Goal: Task Accomplishment & Management: Use online tool/utility

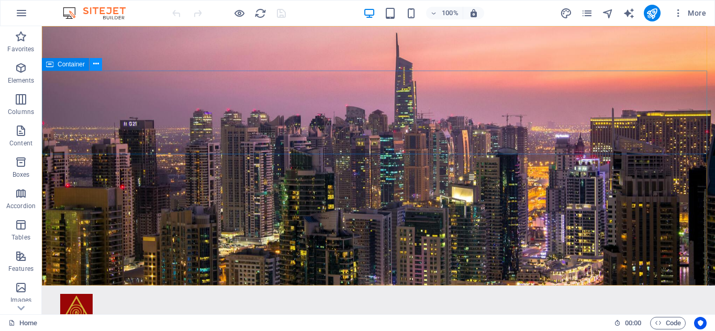
click at [92, 64] on button at bounding box center [96, 64] width 13 height 13
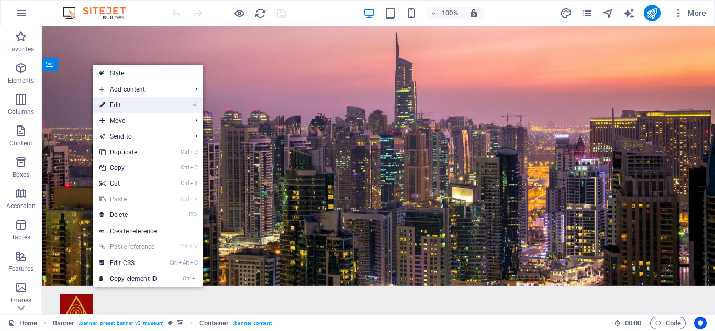
click at [107, 102] on link "⏎ Edit" at bounding box center [128, 105] width 70 height 16
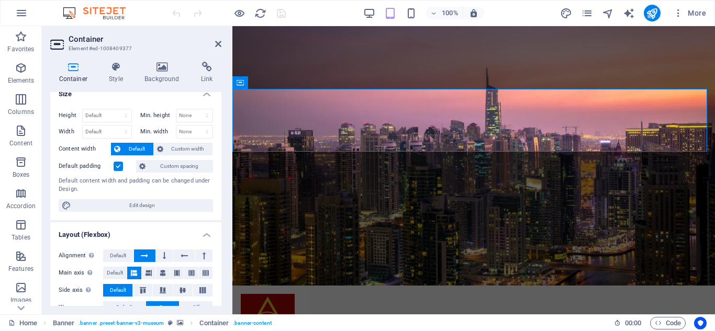
scroll to position [9, 0]
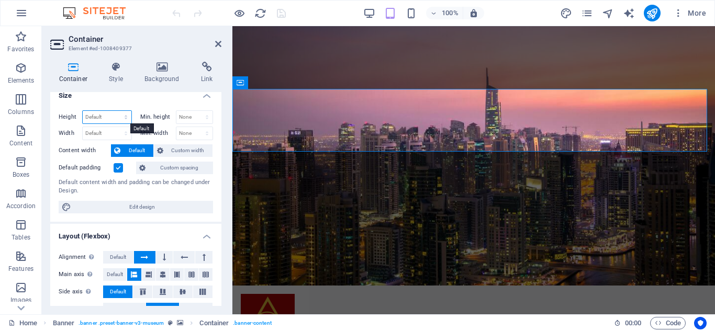
click at [118, 116] on select "Default px rem % vh vw" at bounding box center [107, 117] width 49 height 13
select select "px"
click at [115, 111] on select "Default px rem % vh vw" at bounding box center [107, 117] width 49 height 13
type input "120"
type input "5555"
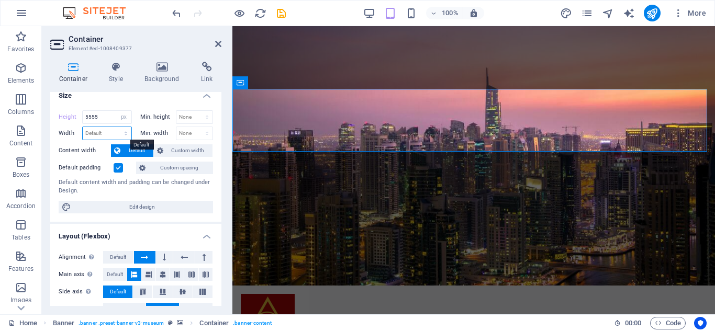
click at [110, 131] on select "Default px rem % em vh vw" at bounding box center [107, 133] width 49 height 13
select select "px"
click at [115, 127] on select "Default px rem % em vh vw" at bounding box center [107, 133] width 49 height 13
type input "3000"
click at [105, 120] on input "5555" at bounding box center [107, 117] width 49 height 13
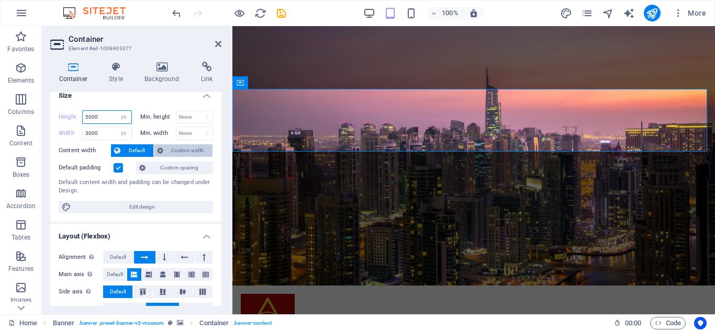
type input "5000"
click at [162, 151] on icon at bounding box center [160, 151] width 6 height 13
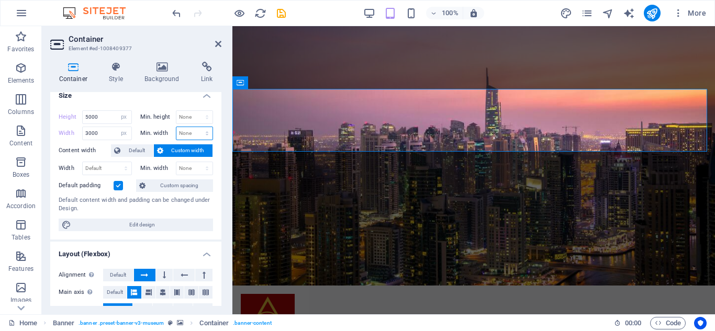
click at [196, 130] on select "None px rem % vh vw" at bounding box center [194, 133] width 37 height 13
select select "px"
click at [196, 127] on select "None px rem % vh vw" at bounding box center [194, 133] width 37 height 13
type input "5"
type input "3000"
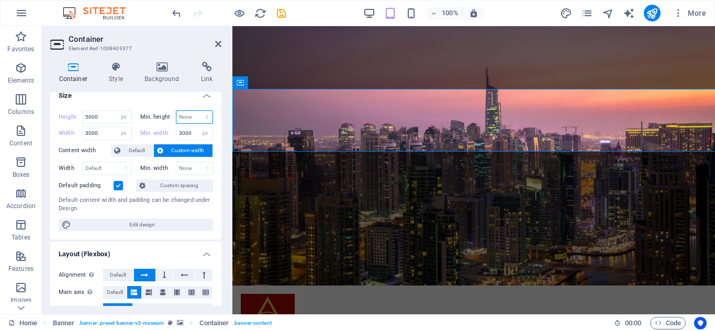
click at [210, 116] on select "None px rem % vh vw" at bounding box center [194, 117] width 37 height 13
select select "px"
click at [196, 111] on select "None px rem % vh vw" at bounding box center [194, 117] width 37 height 13
type input "0"
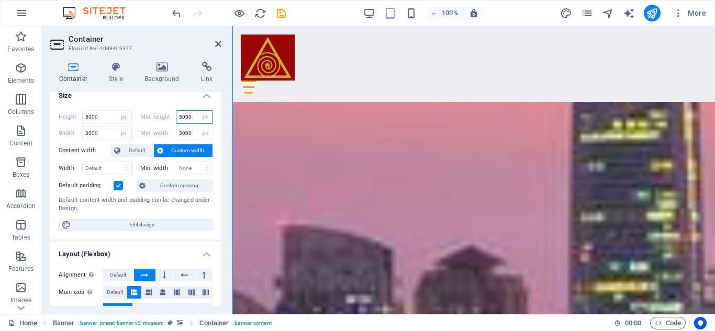
scroll to position [862, 0]
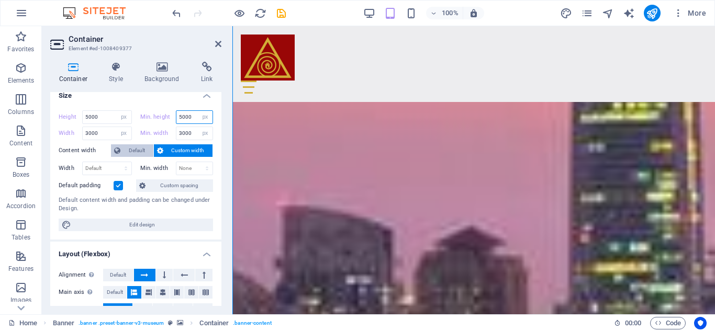
type input "5000"
click at [128, 148] on span "Default" at bounding box center [137, 151] width 27 height 13
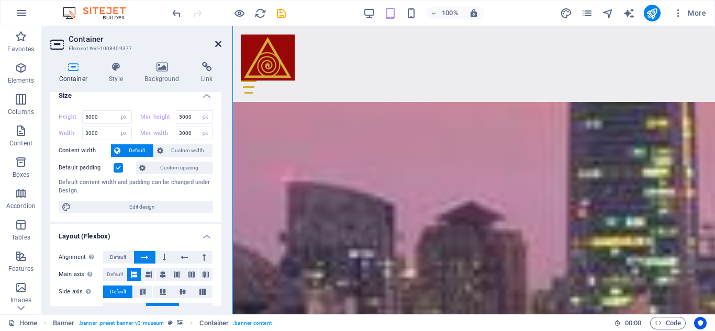
click at [217, 45] on icon at bounding box center [218, 44] width 6 height 8
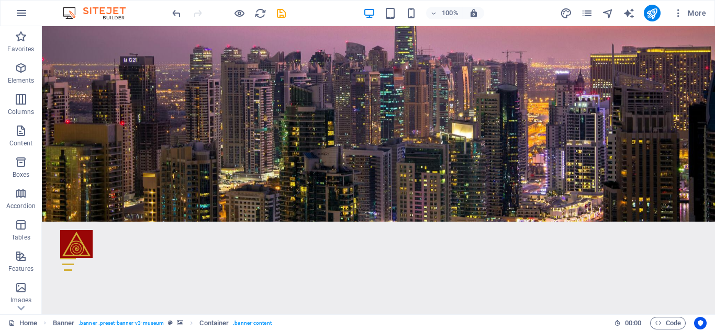
scroll to position [0, 0]
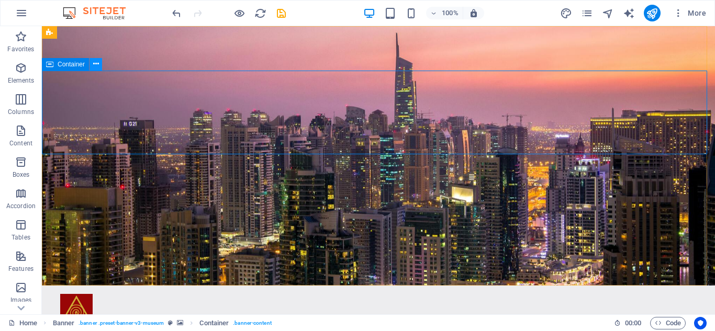
click at [96, 65] on icon at bounding box center [96, 64] width 6 height 11
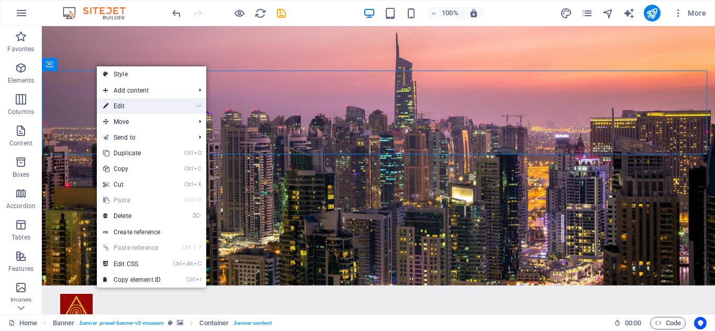
click at [129, 104] on link "⏎ Edit" at bounding box center [132, 106] width 70 height 16
select select "px"
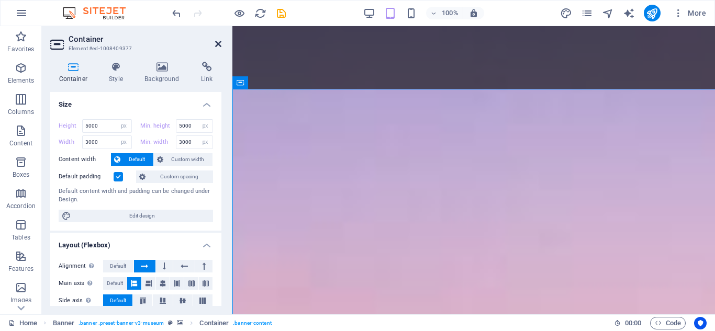
click at [217, 43] on icon at bounding box center [218, 44] width 6 height 8
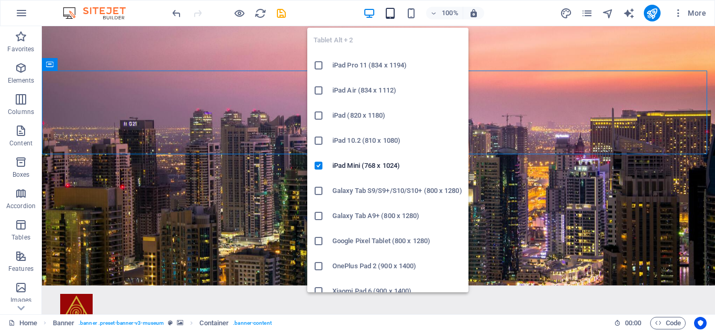
click at [393, 12] on icon "button" at bounding box center [390, 13] width 12 height 12
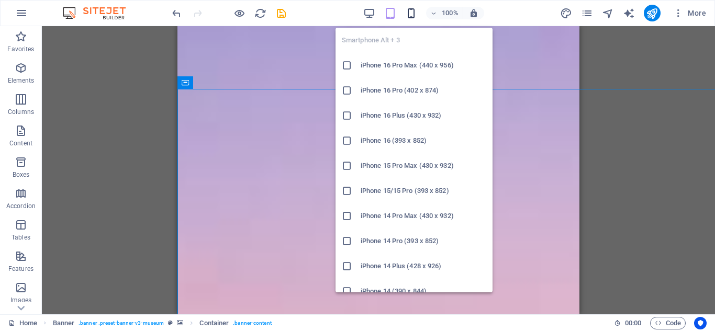
click at [410, 14] on icon "button" at bounding box center [411, 13] width 12 height 12
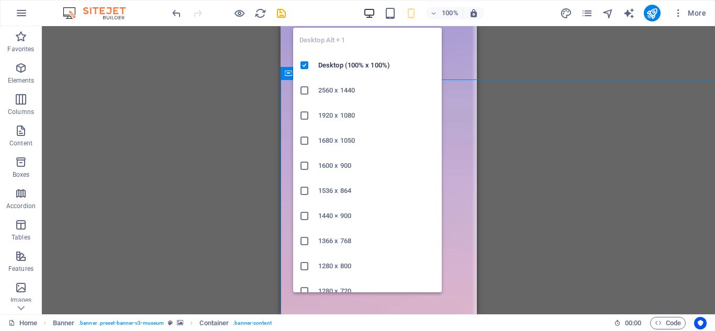
click at [375, 12] on icon "button" at bounding box center [369, 13] width 12 height 12
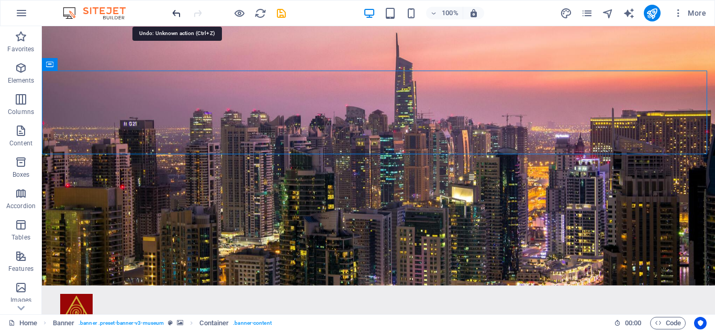
click at [173, 12] on icon "undo" at bounding box center [177, 13] width 12 height 12
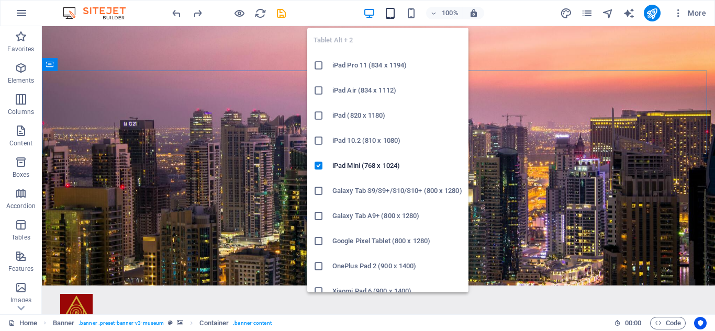
click at [388, 17] on icon "button" at bounding box center [390, 13] width 12 height 12
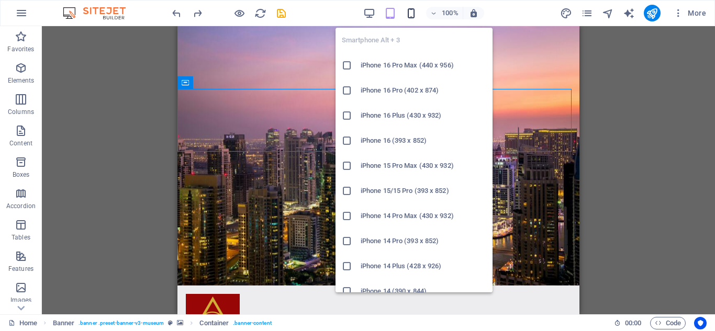
click at [411, 12] on icon "button" at bounding box center [411, 13] width 12 height 12
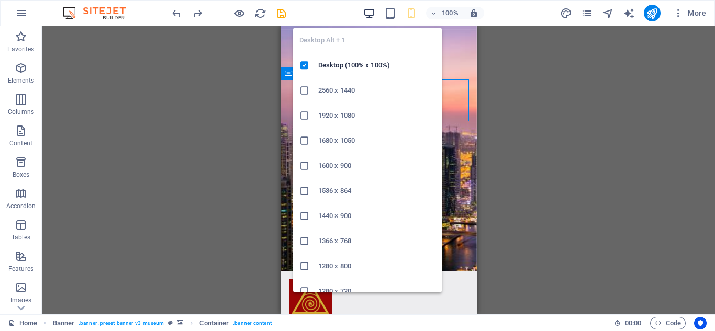
click at [368, 8] on icon "button" at bounding box center [369, 13] width 12 height 12
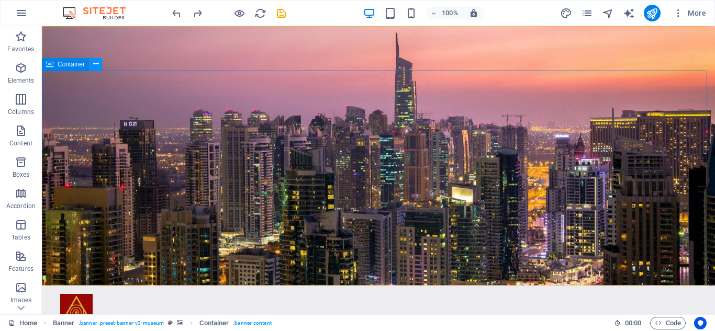
click at [101, 62] on button at bounding box center [96, 64] width 13 height 13
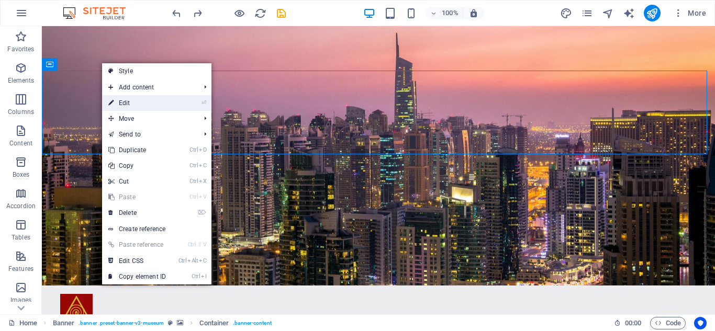
click at [117, 99] on link "⏎ Edit" at bounding box center [137, 103] width 70 height 16
select select "px"
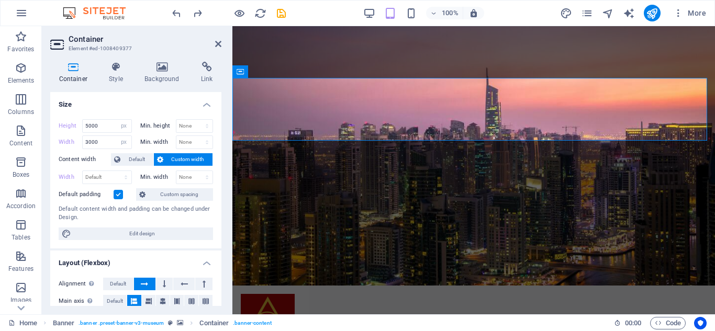
type input "5"
select select "px"
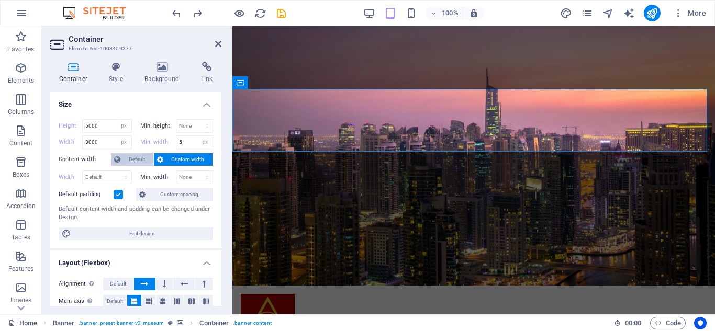
click at [138, 156] on span "Default" at bounding box center [137, 159] width 27 height 13
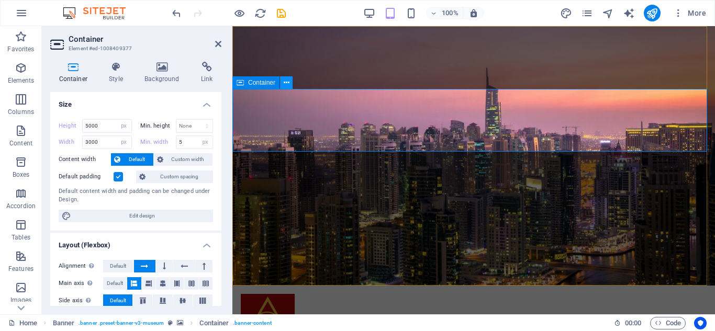
click at [286, 84] on icon at bounding box center [287, 83] width 6 height 11
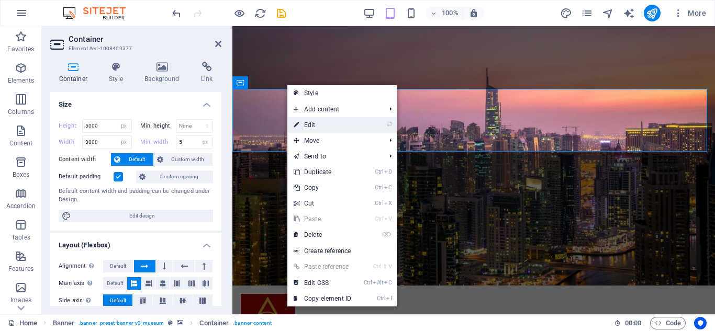
click at [314, 126] on link "⏎ Edit" at bounding box center [322, 125] width 70 height 16
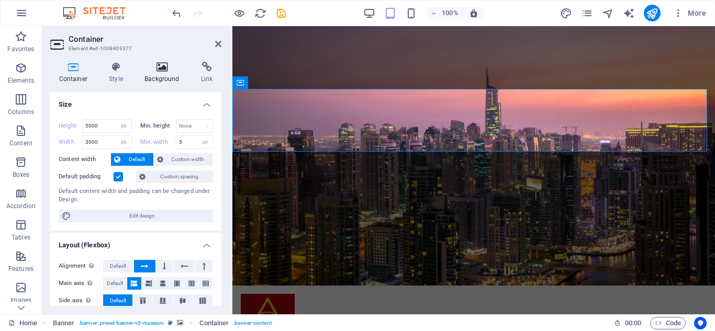
click at [159, 68] on icon at bounding box center [162, 67] width 52 height 10
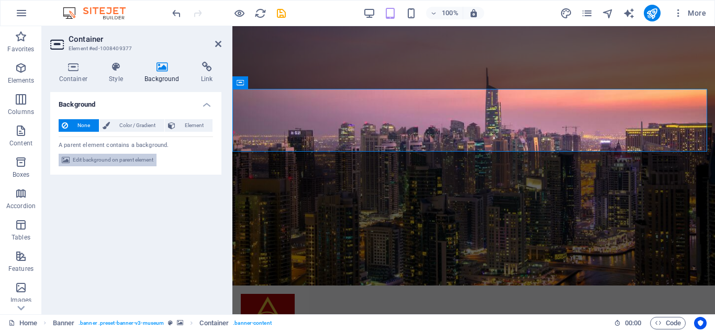
click at [135, 158] on span "Edit background on parent element" at bounding box center [113, 160] width 81 height 13
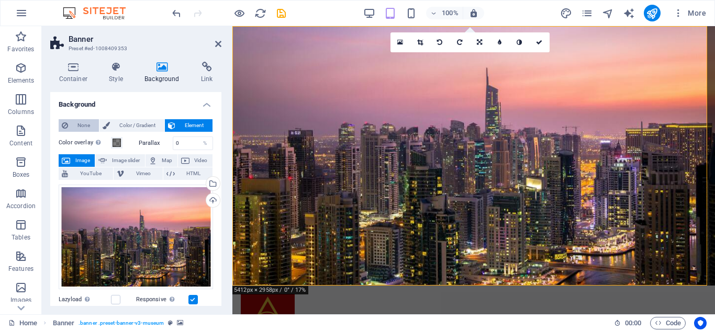
click at [67, 129] on icon at bounding box center [65, 125] width 6 height 13
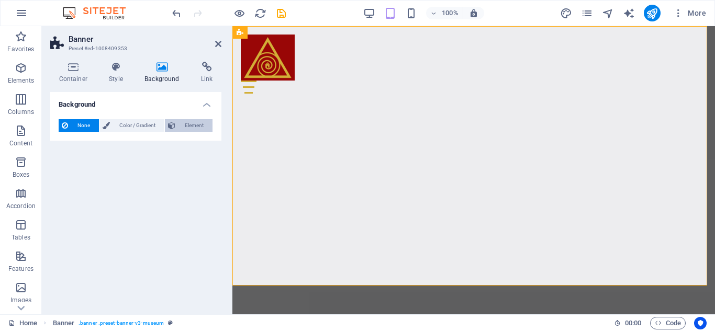
click at [182, 121] on span "Element" at bounding box center [194, 125] width 31 height 13
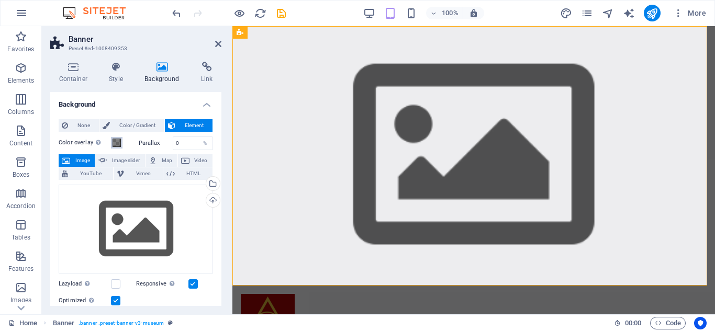
click at [115, 146] on span at bounding box center [117, 143] width 8 height 8
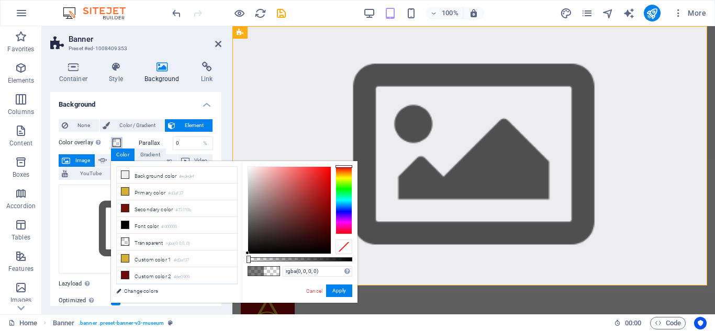
drag, startPoint x: 302, startPoint y: 260, endPoint x: 224, endPoint y: 282, distance: 81.6
click at [224, 282] on div "less Background color #ededef Primary color #d3af37 Secondary color #73110b Fon…" at bounding box center [234, 232] width 247 height 142
click at [329, 285] on button "Apply" at bounding box center [339, 291] width 26 height 13
click at [333, 290] on button "Apply" at bounding box center [339, 291] width 26 height 13
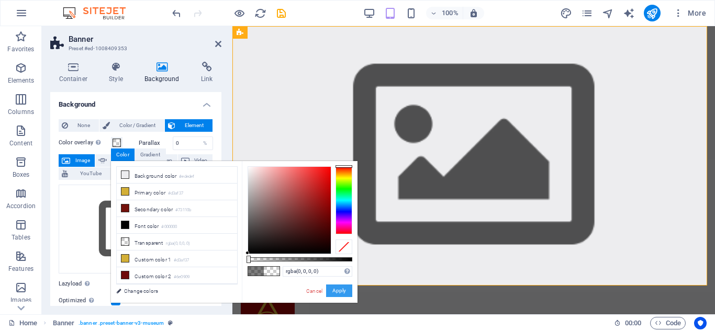
click at [333, 290] on button "Apply" at bounding box center [339, 291] width 26 height 13
click at [310, 295] on link "Cancel" at bounding box center [314, 291] width 18 height 8
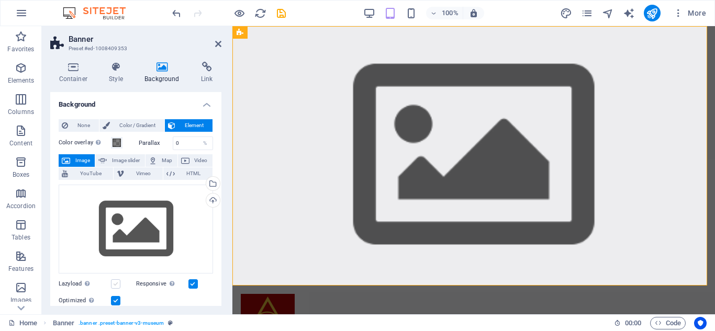
click at [115, 285] on label at bounding box center [115, 284] width 9 height 9
click at [0, 0] on input "Lazyload Loading images after the page loads improves page speed." at bounding box center [0, 0] width 0 height 0
click at [68, 124] on button "None" at bounding box center [79, 125] width 40 height 13
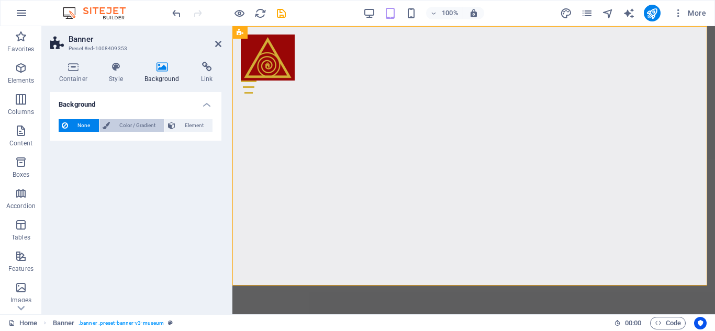
click at [103, 130] on icon at bounding box center [106, 125] width 7 height 13
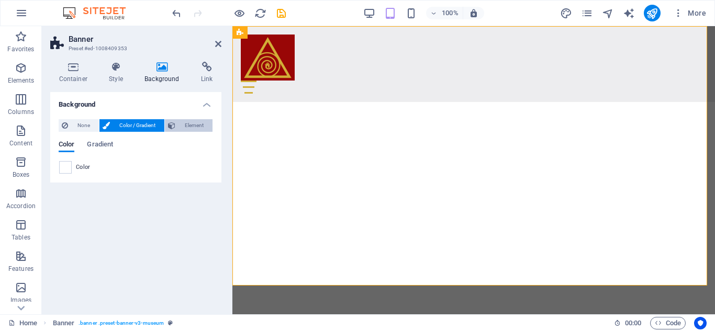
click at [172, 121] on icon at bounding box center [171, 125] width 7 height 13
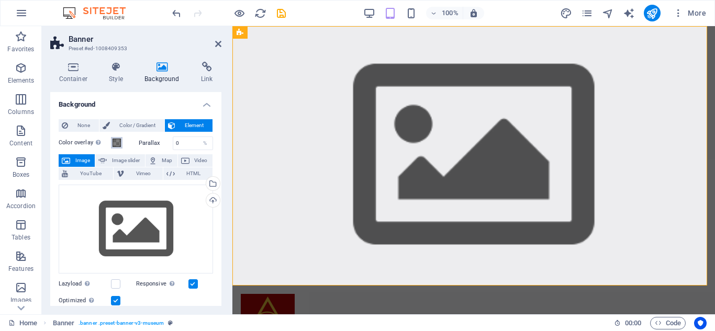
click at [118, 139] on span at bounding box center [117, 143] width 8 height 8
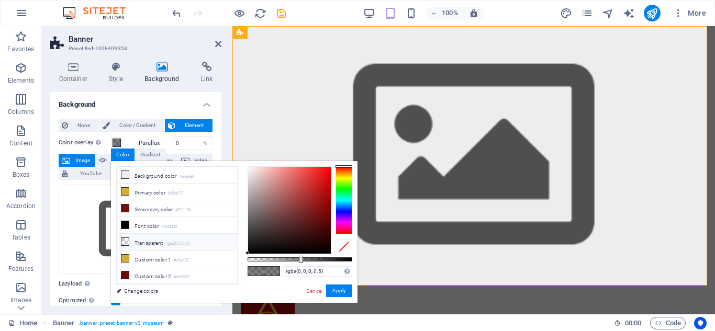
click at [176, 244] on small "rgba(0,0,0,.0)" at bounding box center [178, 243] width 25 height 7
type input "rgba(0, 0, 0, 0)"
click at [344, 295] on button "Apply" at bounding box center [339, 291] width 26 height 13
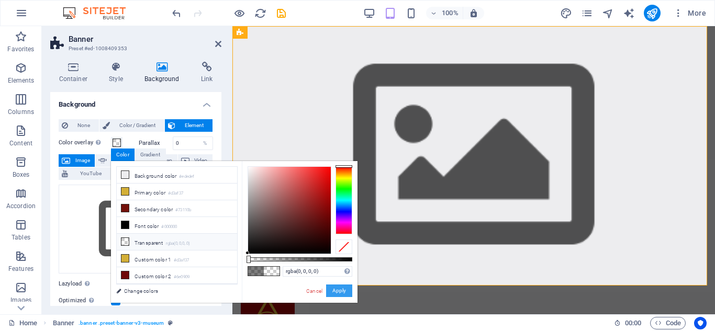
click at [344, 295] on button "Apply" at bounding box center [339, 291] width 26 height 13
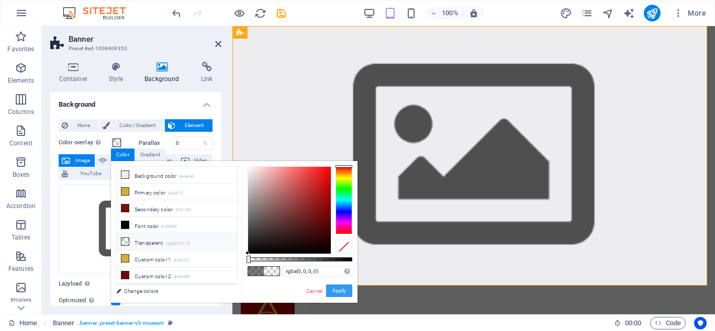
click at [344, 295] on button "Apply" at bounding box center [339, 291] width 26 height 13
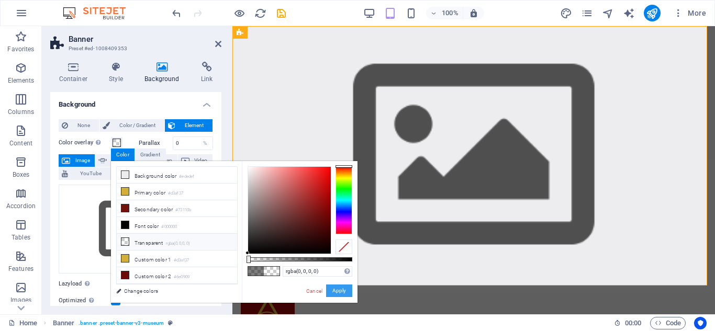
click at [344, 295] on button "Apply" at bounding box center [339, 291] width 26 height 13
click at [345, 293] on button "Apply" at bounding box center [339, 291] width 26 height 13
click at [335, 295] on button "Apply" at bounding box center [339, 291] width 26 height 13
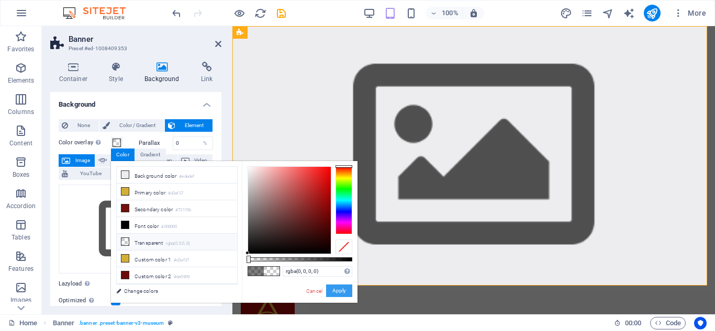
click at [335, 295] on button "Apply" at bounding box center [339, 291] width 26 height 13
click at [113, 109] on h4 "Background" at bounding box center [135, 101] width 171 height 19
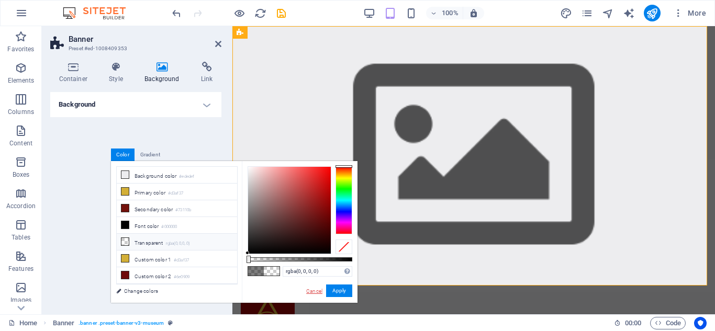
click at [311, 291] on link "Cancel" at bounding box center [314, 291] width 18 height 8
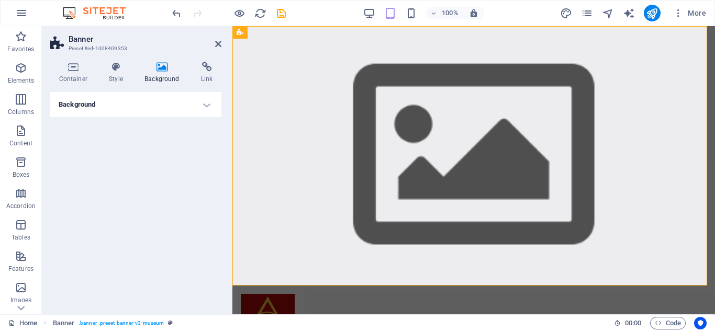
click at [209, 105] on h4 "Background" at bounding box center [135, 104] width 171 height 25
